Goal: Communication & Community: Answer question/provide support

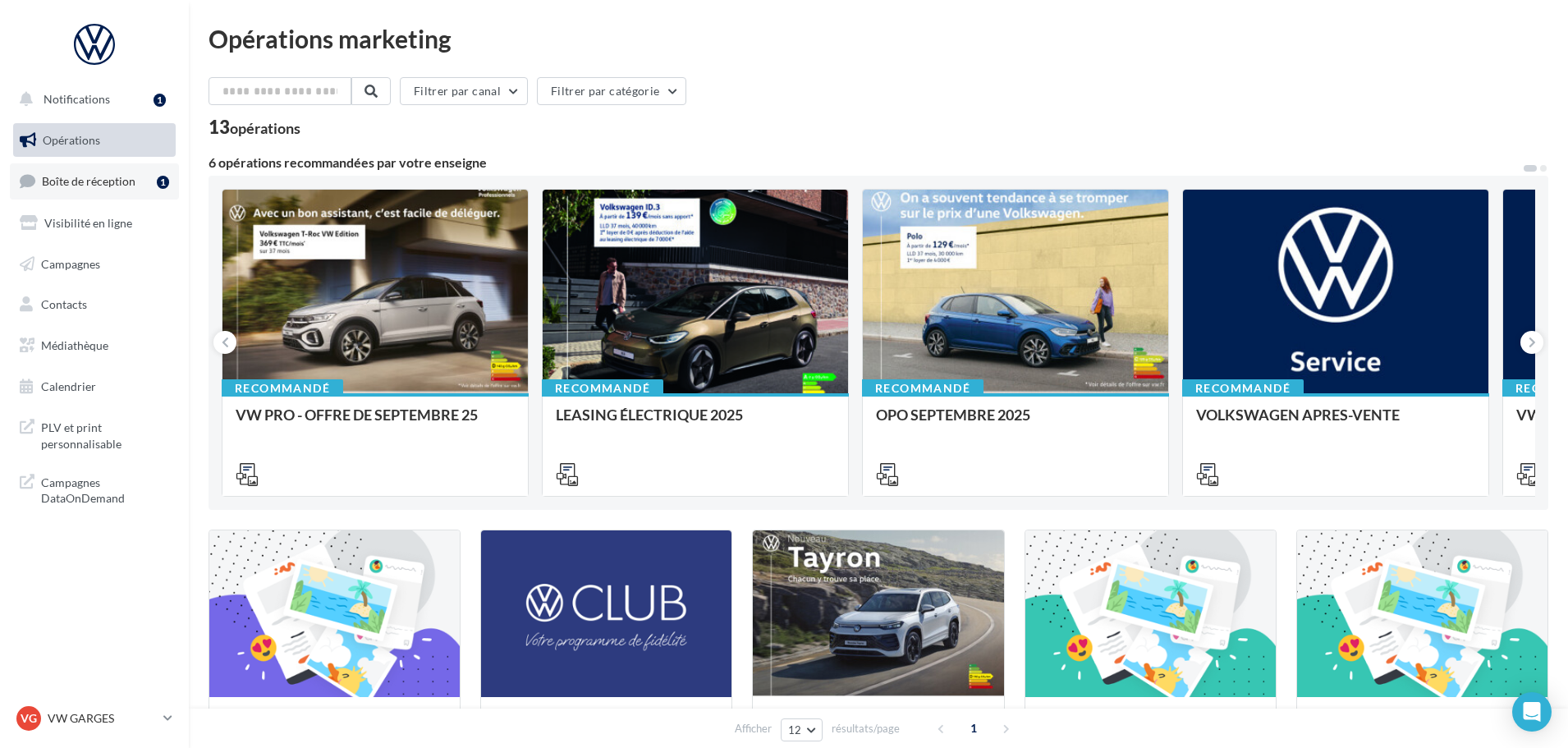
click at [82, 185] on span "Boîte de réception" at bounding box center [88, 181] width 93 height 14
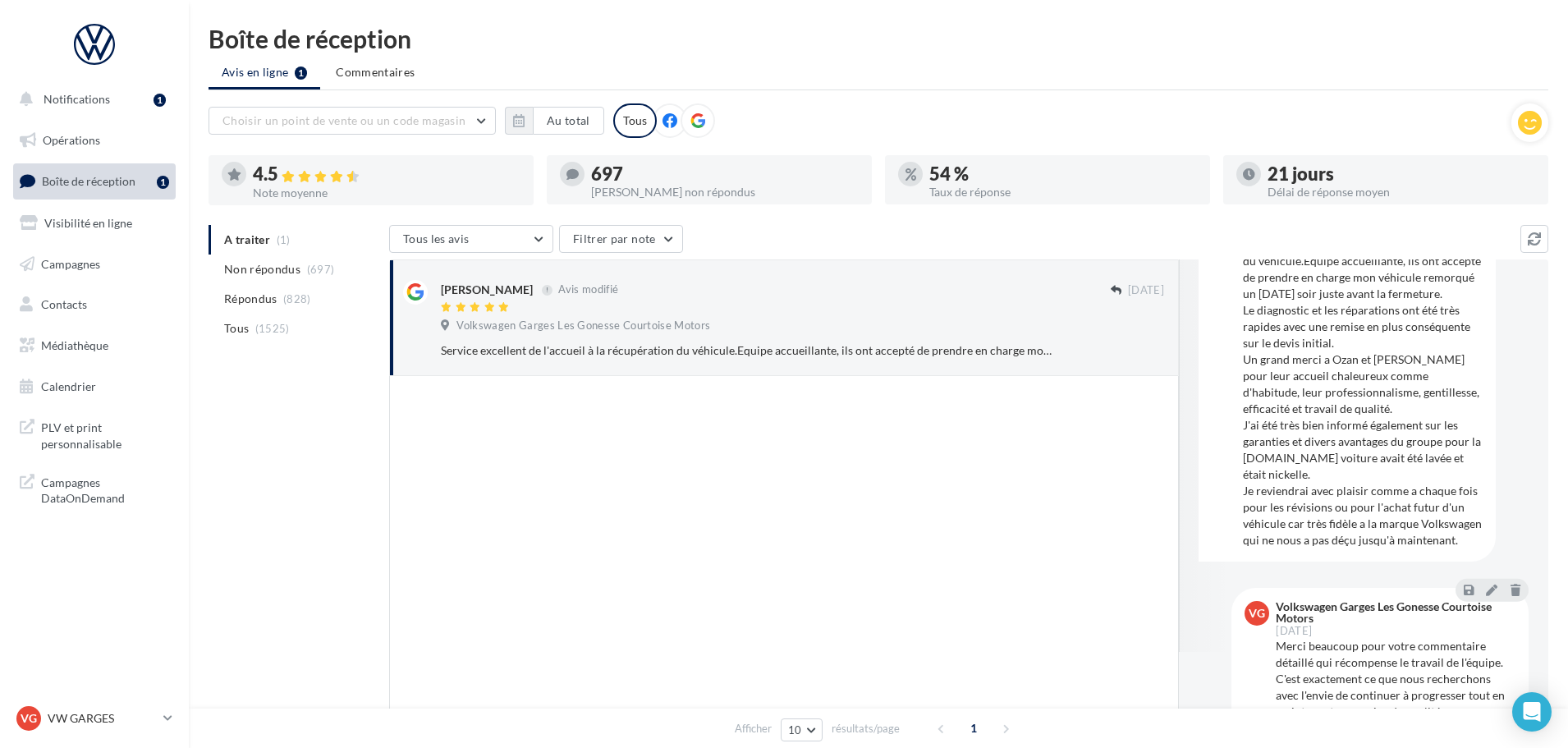
scroll to position [51, 0]
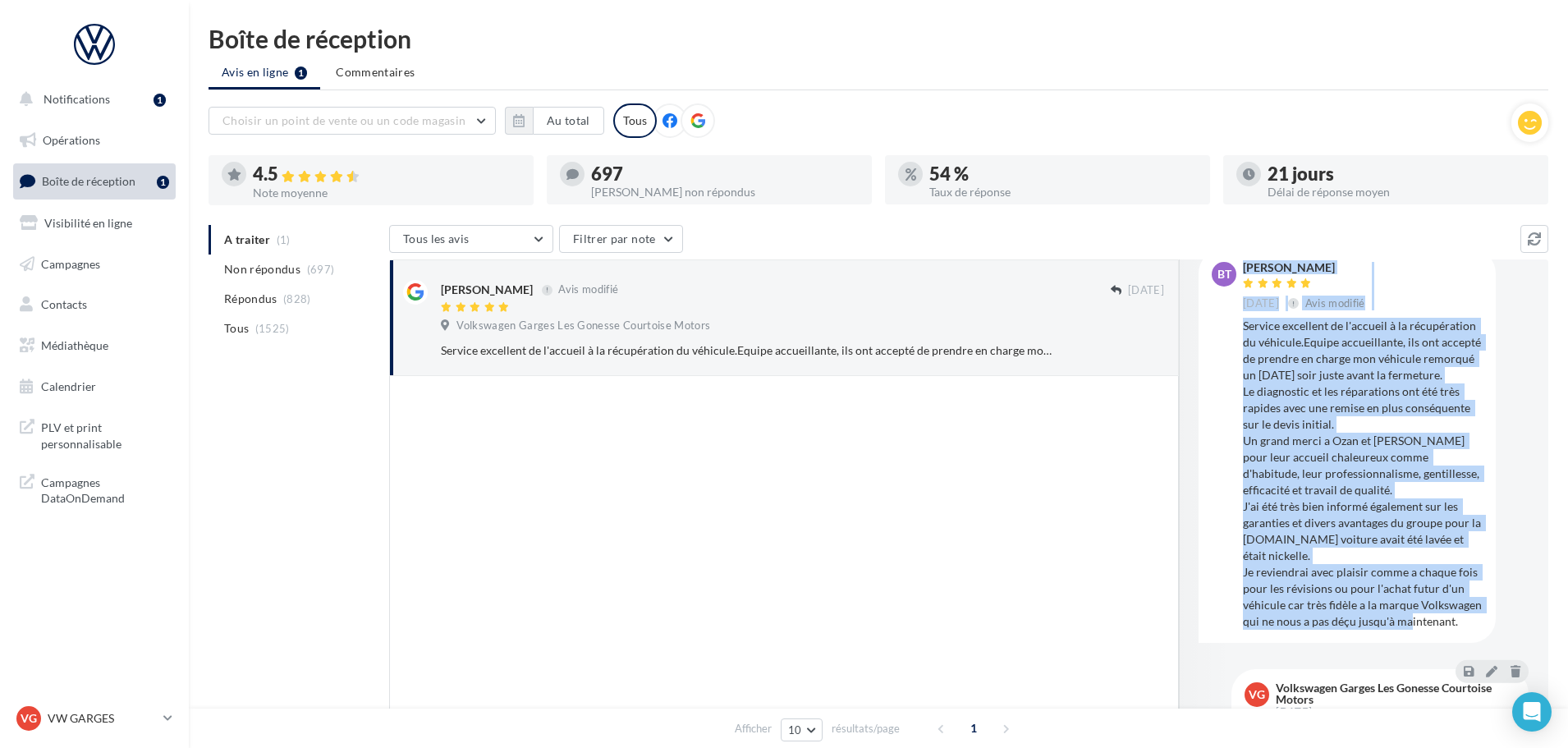
drag, startPoint x: 1309, startPoint y: 654, endPoint x: 1222, endPoint y: 318, distance: 347.1
click at [1222, 318] on div "bt [PERSON_NAME] [DATE] Avis modifié Service excellent de l'accueil à la récupé…" at bounding box center [1346, 445] width 271 height 367
copy div "[PERSON_NAME] [DATE] Avis modifié Service excellent de l'accueil à la récupérat…"
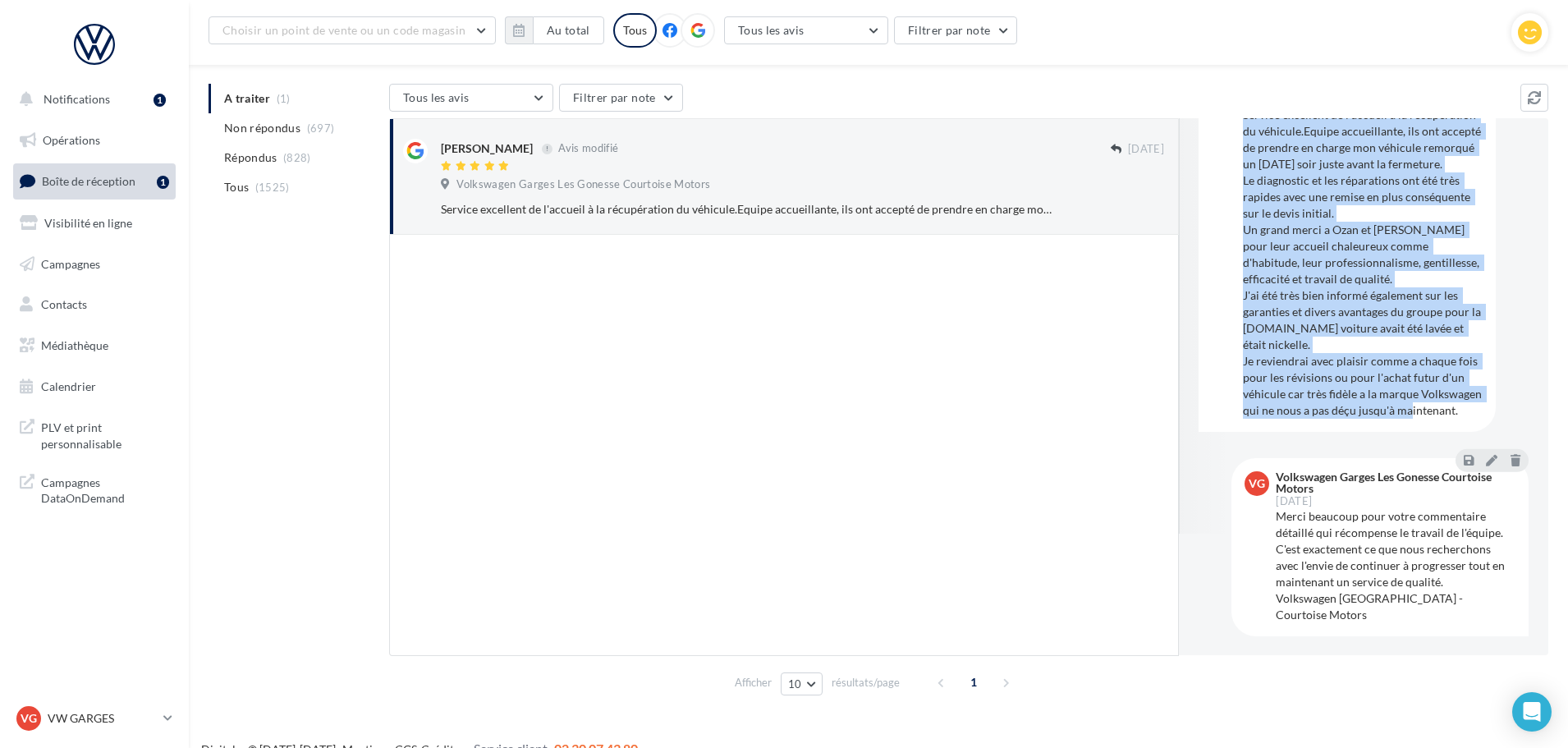
scroll to position [148, 0]
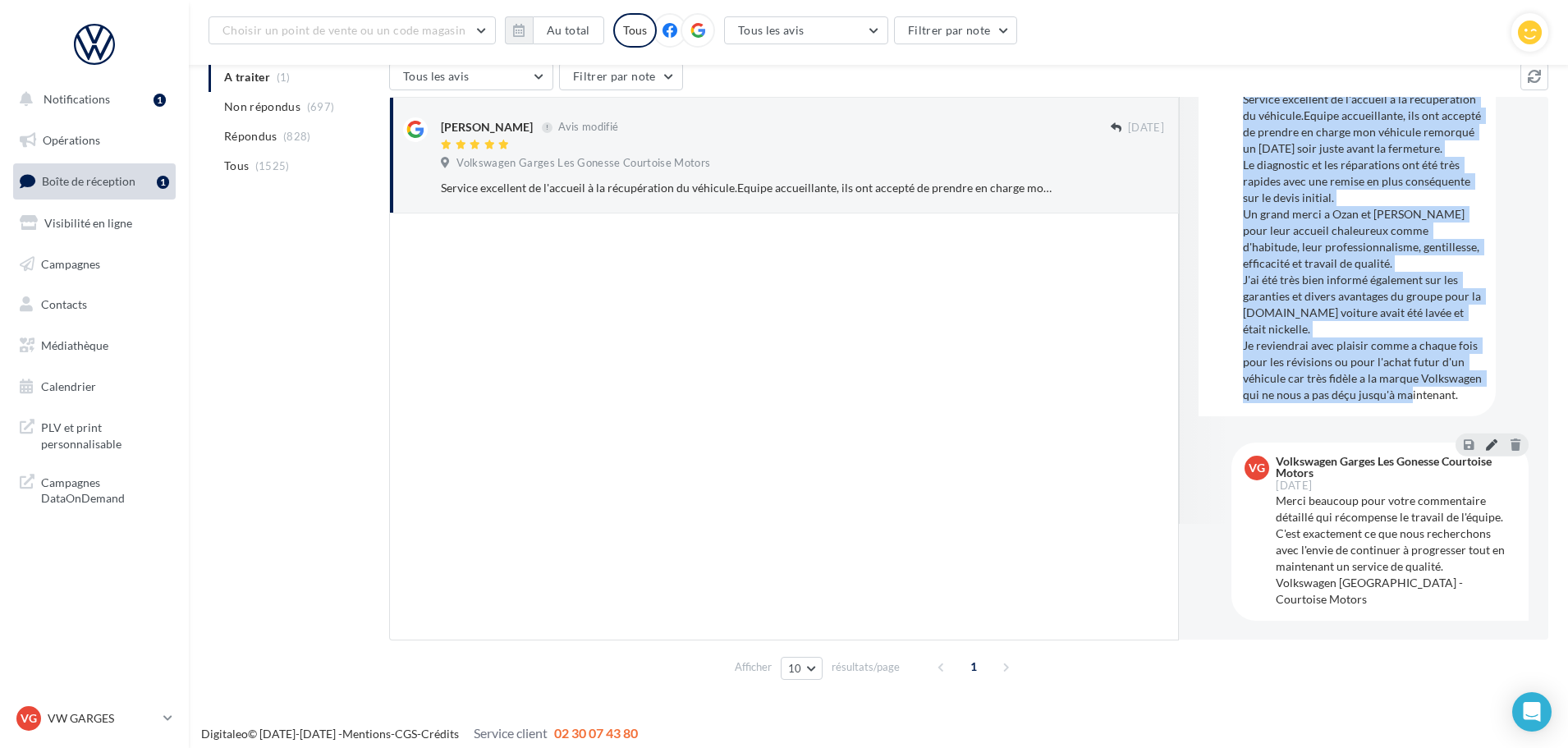
click at [1488, 444] on icon at bounding box center [1492, 444] width 11 height 11
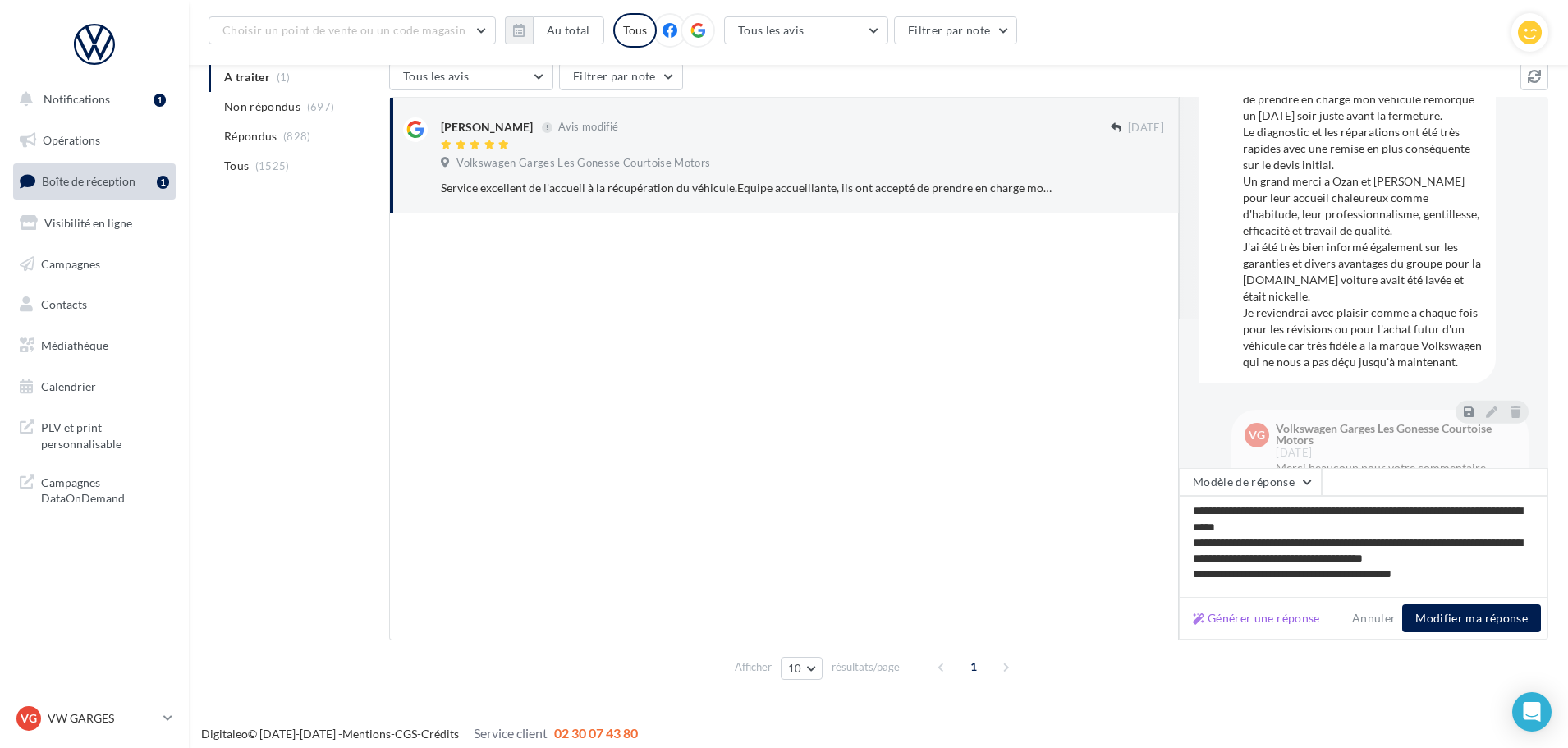
drag, startPoint x: 1467, startPoint y: 580, endPoint x: 1127, endPoint y: 498, distance: 349.7
click at [1127, 498] on div "[PERSON_NAME] Avis modifié [DATE] Volkswagen Garges Les Gonesse Courtoise Motor…" at bounding box center [969, 368] width 1159 height 543
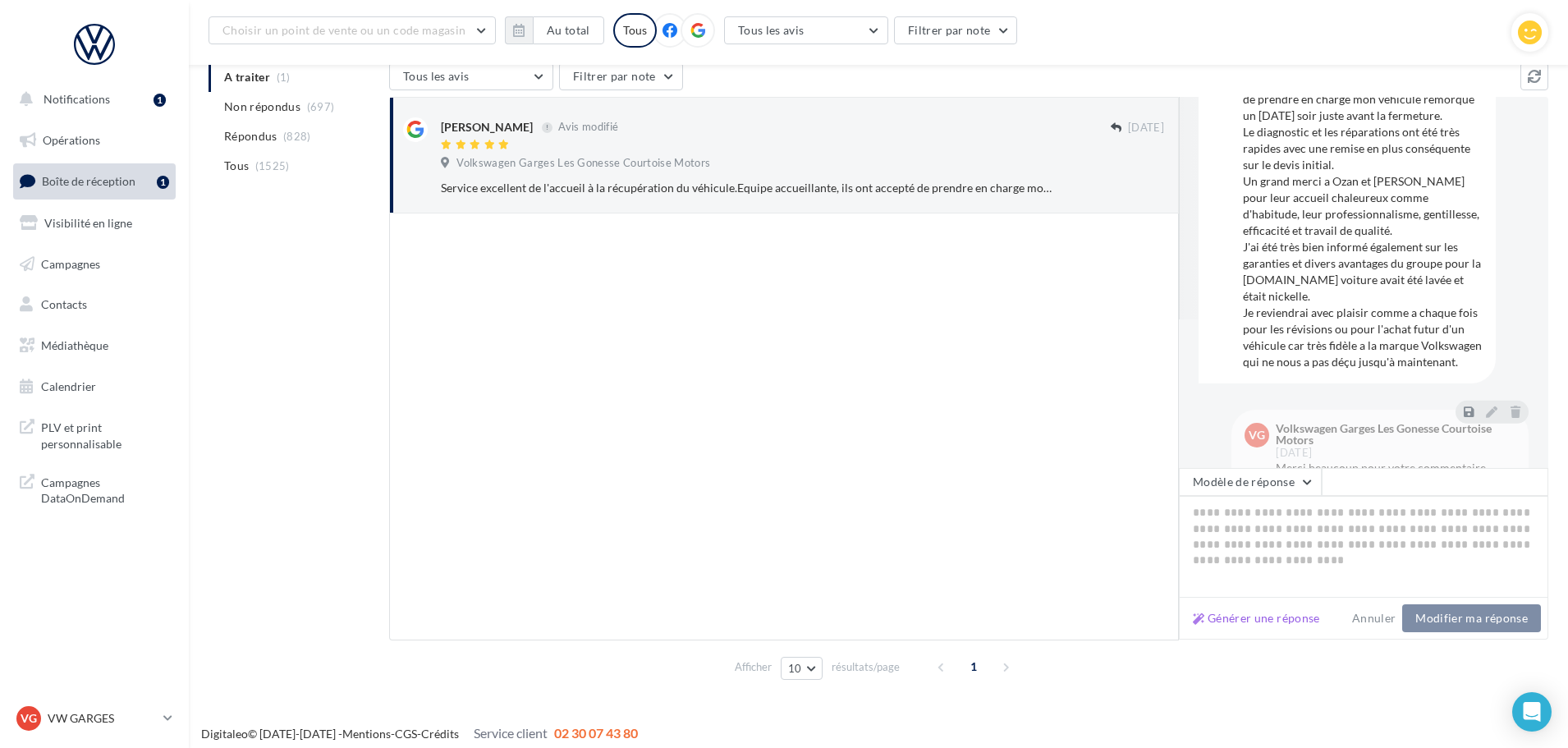
type textarea "**********"
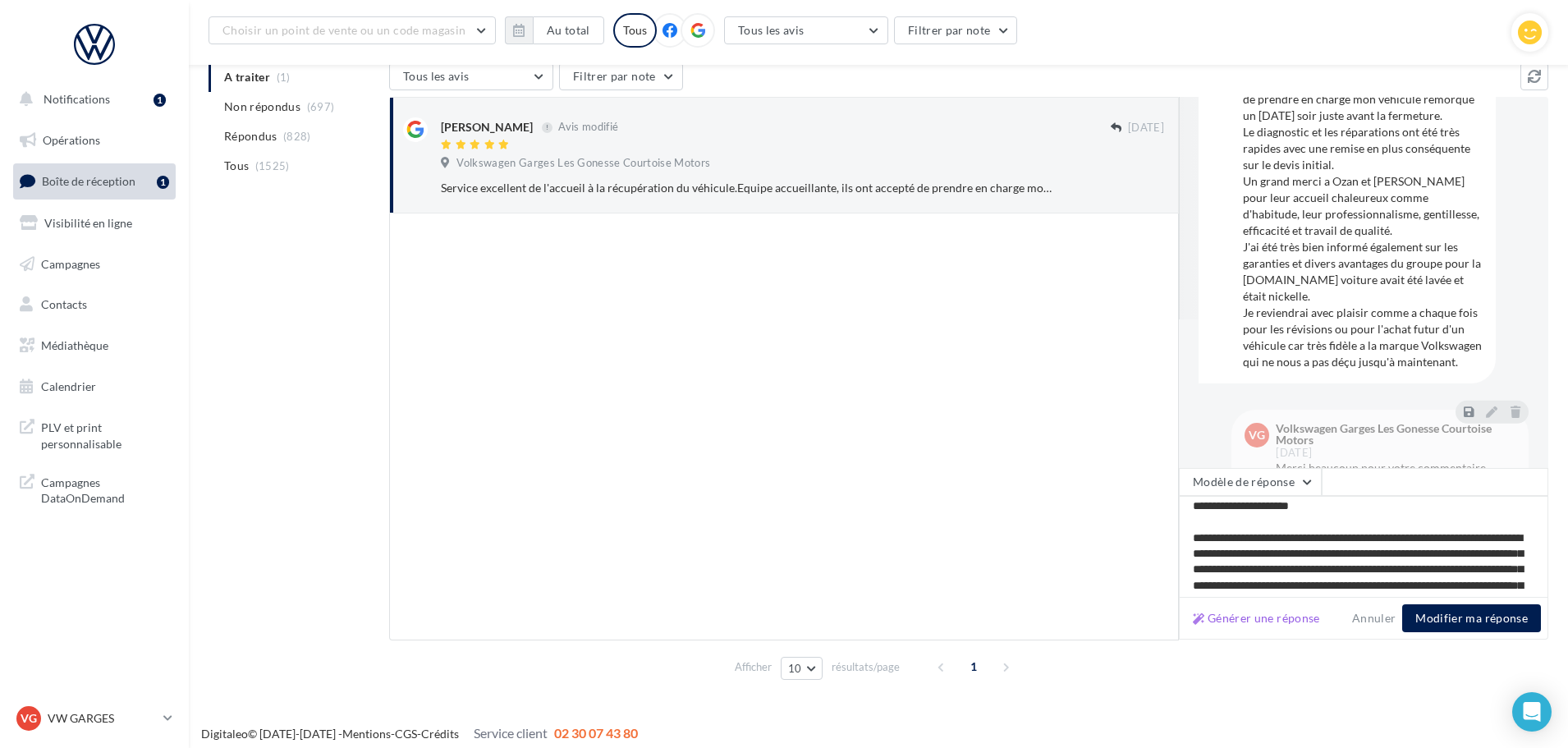
scroll to position [0, 0]
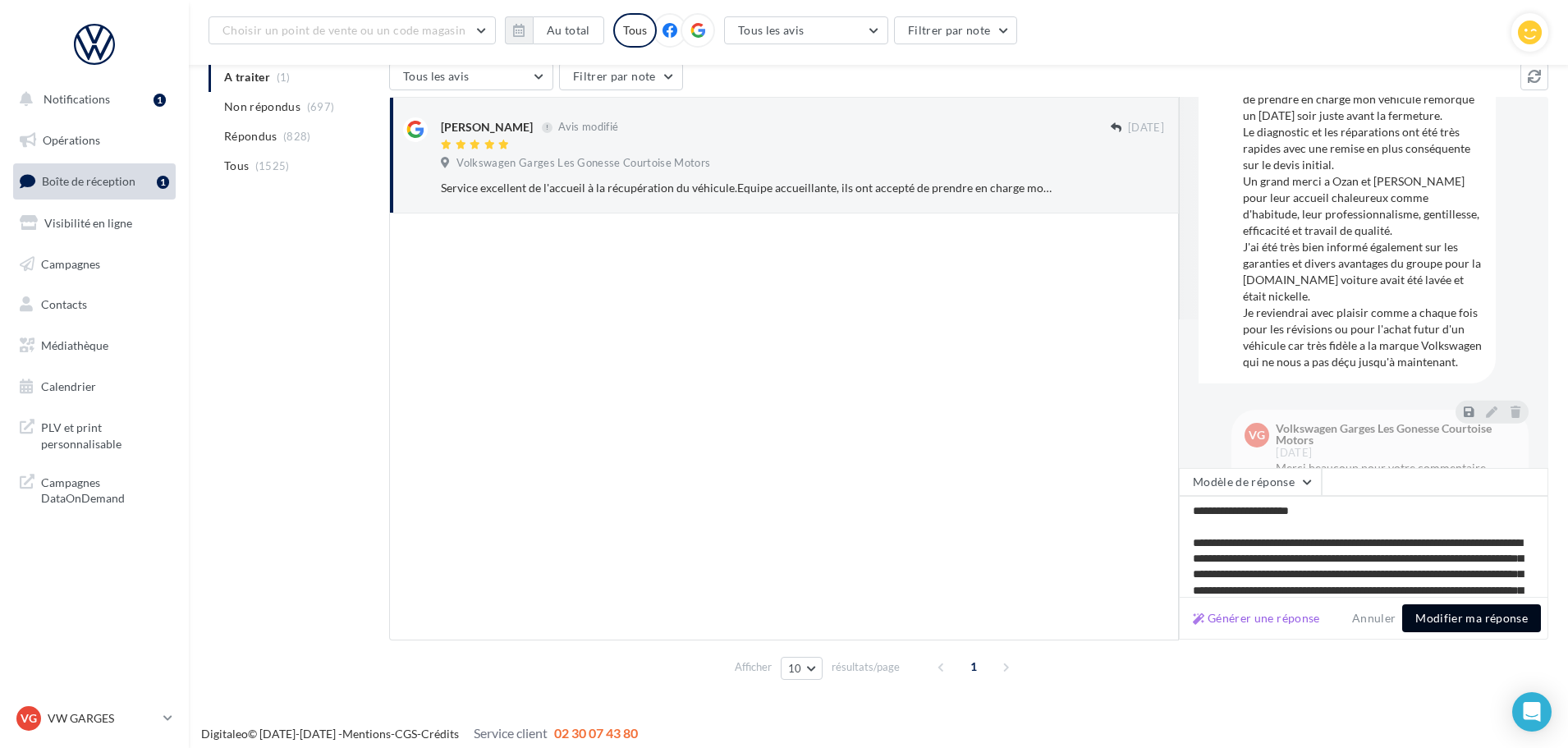
type textarea "**********"
click at [1465, 618] on button "Modifier ma réponse" at bounding box center [1472, 618] width 139 height 28
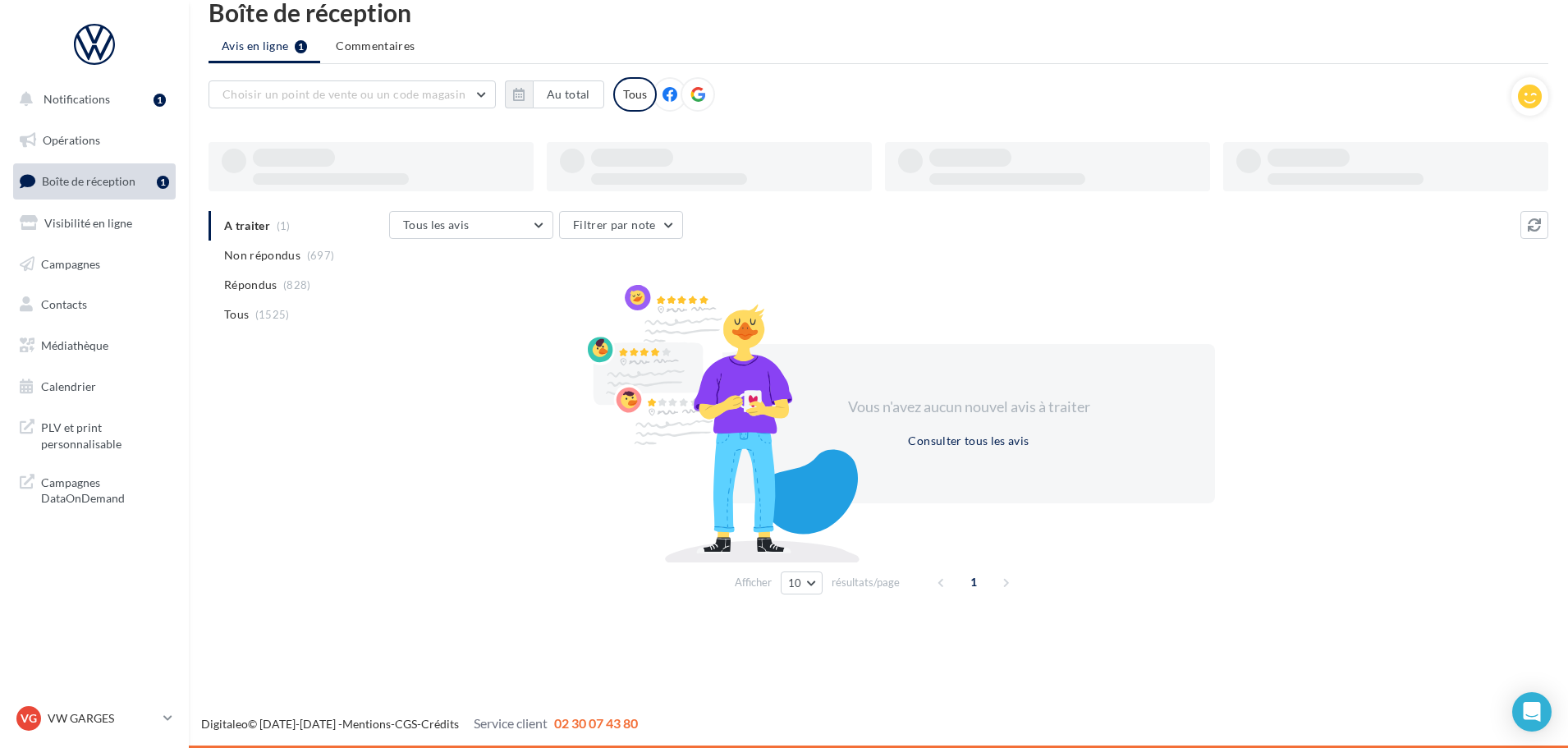
scroll to position [27, 0]
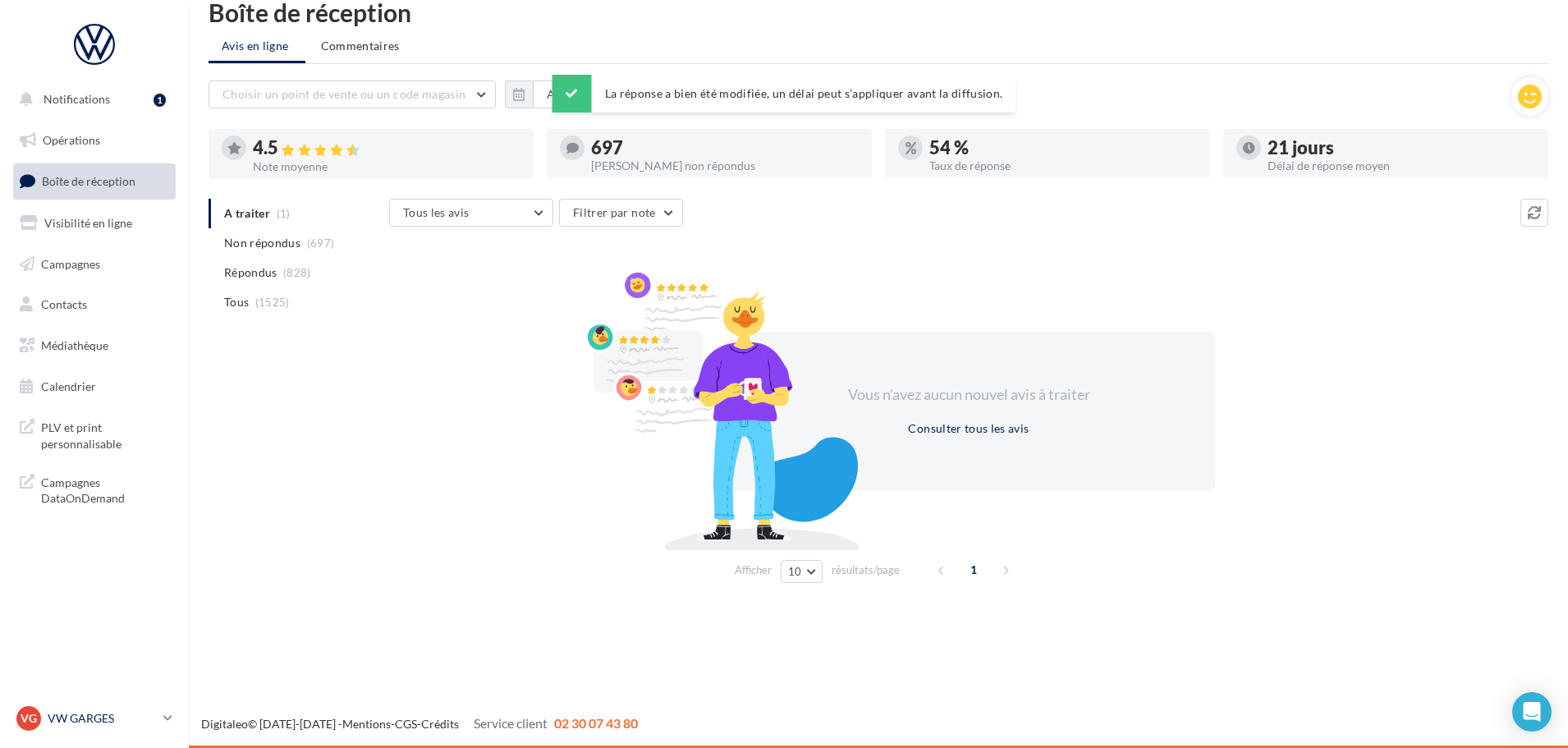
click at [74, 718] on p "VW GARGES" at bounding box center [102, 718] width 109 height 16
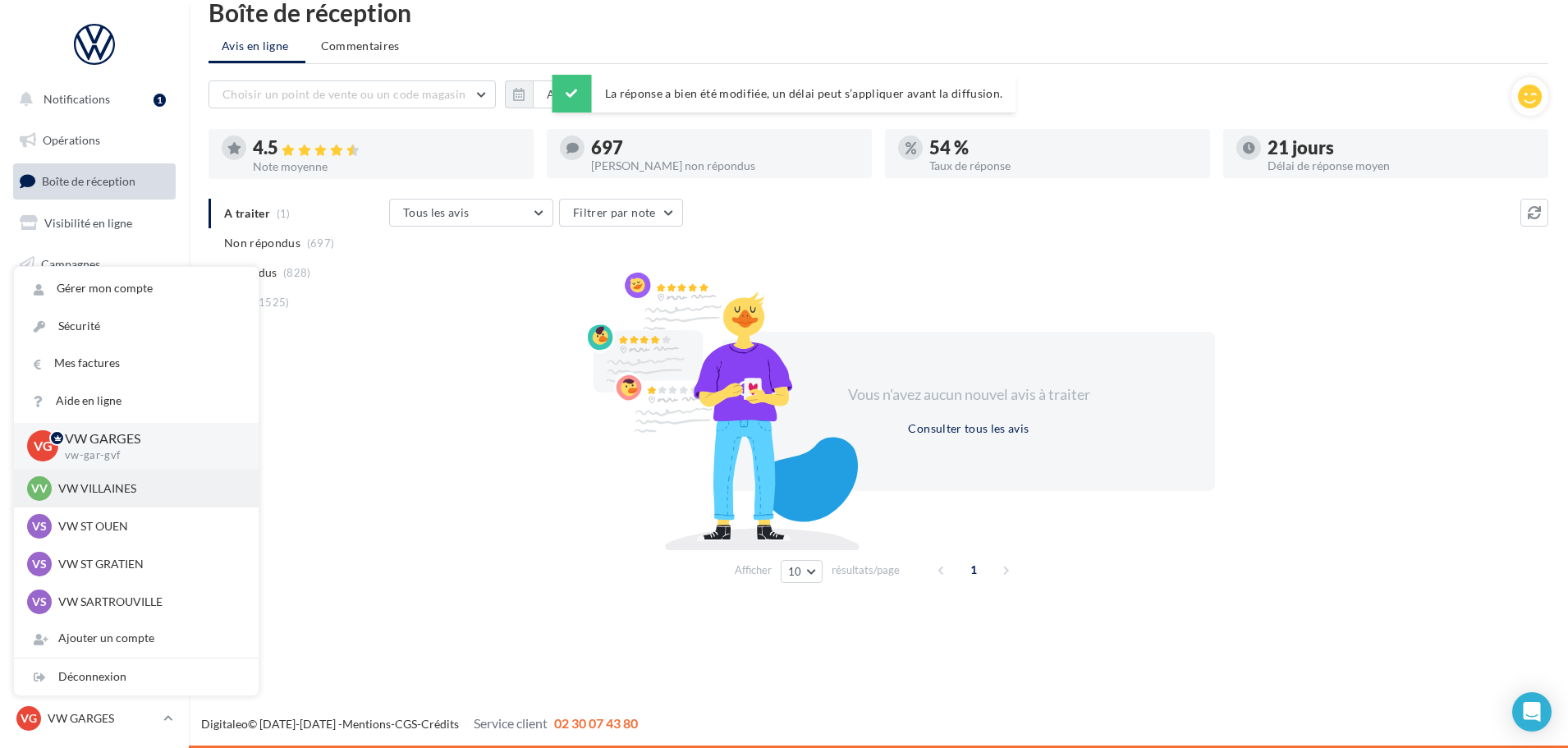
click at [123, 482] on p "VW VILLAINES" at bounding box center [148, 488] width 181 height 16
